Goal: Navigation & Orientation: Find specific page/section

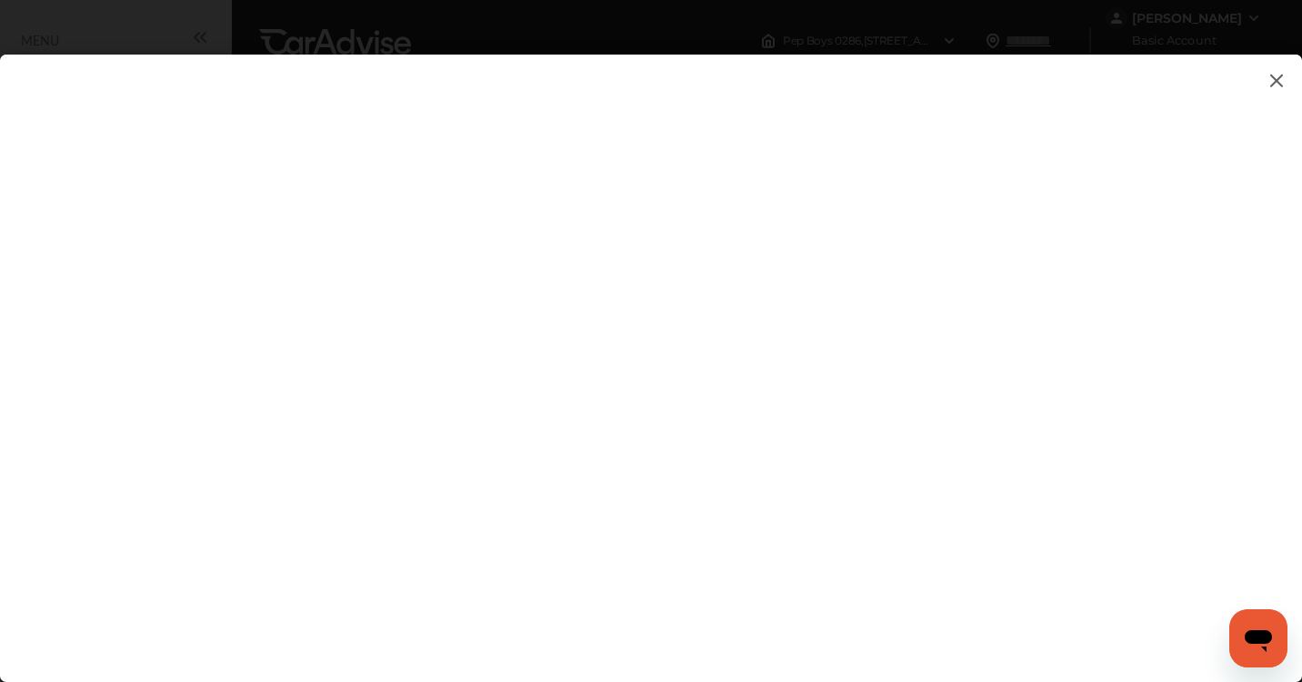
click at [1280, 77] on img at bounding box center [1277, 80] width 22 height 23
click at [1281, 79] on img at bounding box center [1277, 80] width 22 height 23
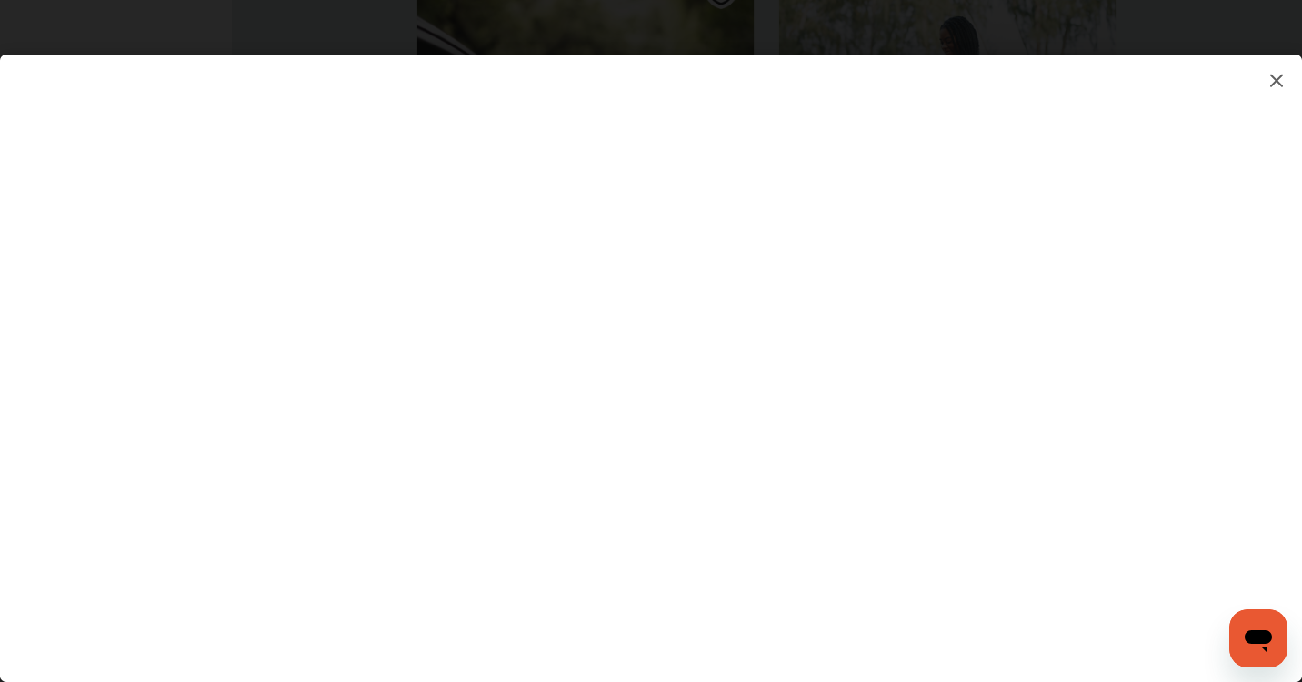
scroll to position [2321, 0]
click at [1274, 75] on img at bounding box center [1277, 80] width 22 height 23
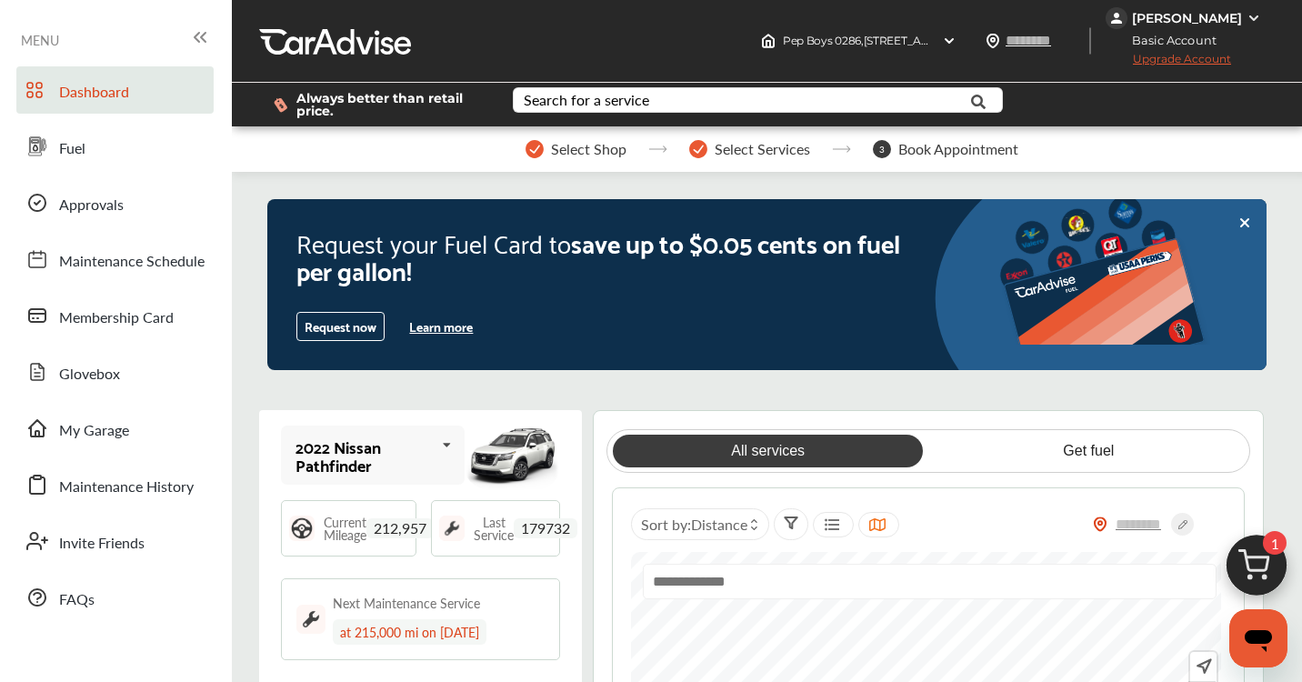
scroll to position [0, 0]
click at [1260, 557] on img at bounding box center [1256, 570] width 87 height 87
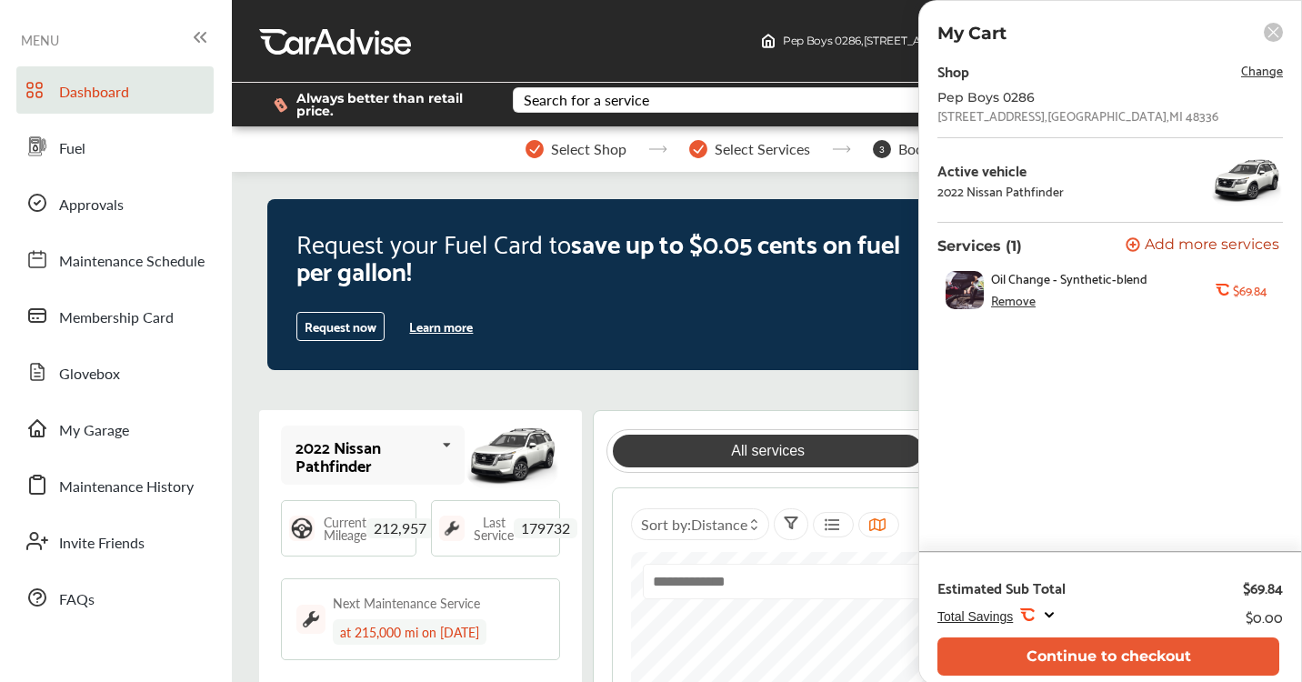
click at [1277, 32] on rect at bounding box center [1273, 32] width 19 height 19
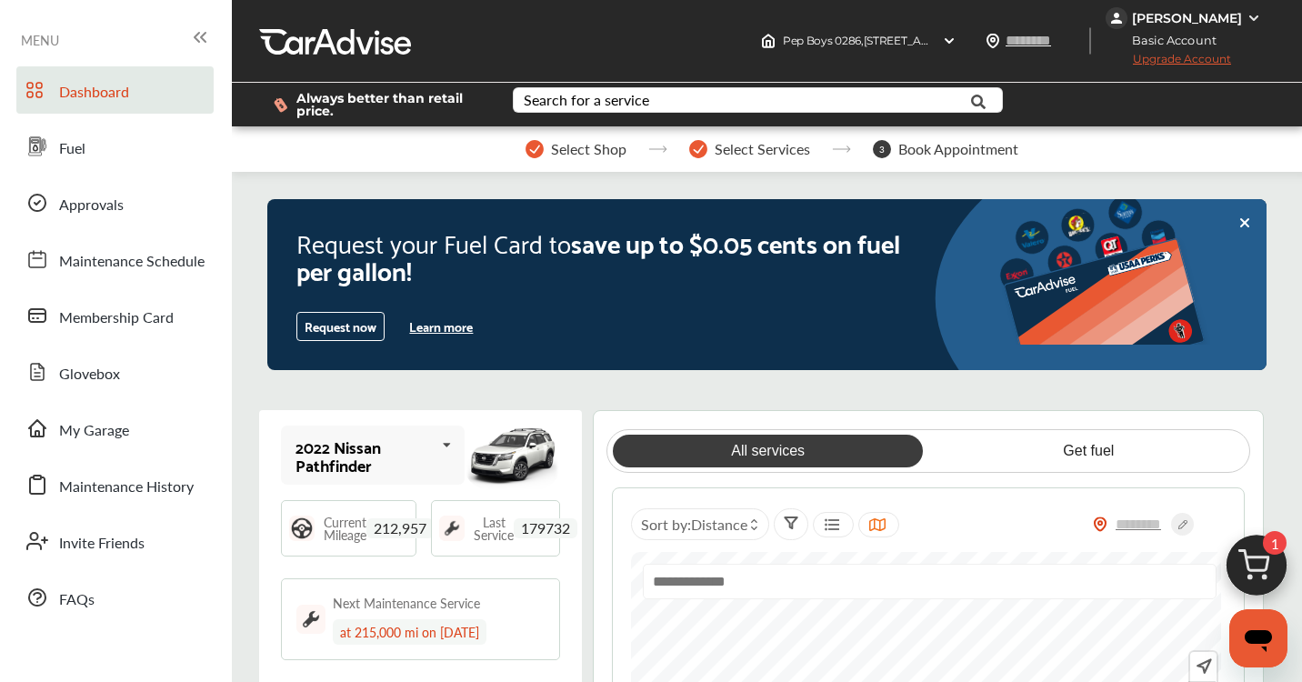
click at [103, 94] on span "Dashboard" at bounding box center [94, 93] width 70 height 24
click at [104, 87] on span "Dashboard" at bounding box center [94, 93] width 70 height 24
click at [201, 33] on icon at bounding box center [200, 37] width 22 height 22
